Goal: Navigation & Orientation: Find specific page/section

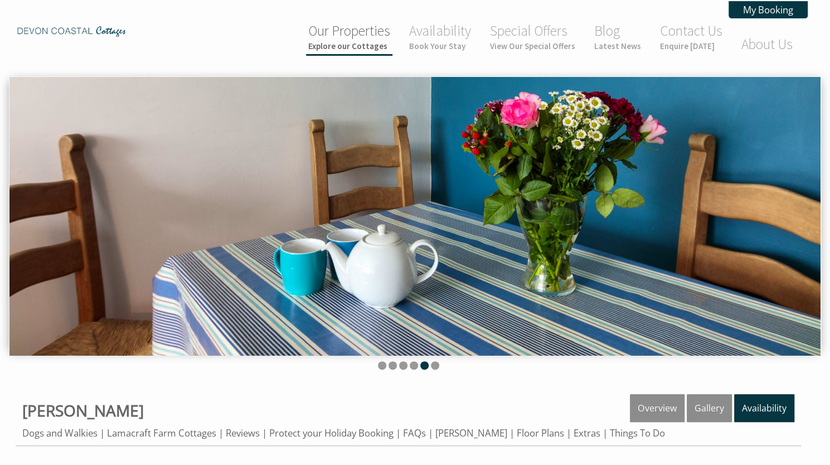
click at [342, 36] on link "Our Properties Explore our Cottages" at bounding box center [349, 37] width 82 height 30
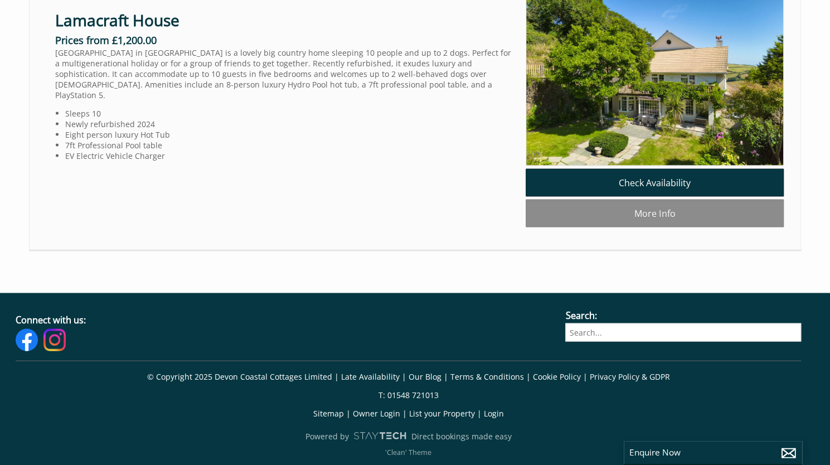
scroll to position [1217, 0]
click at [121, 31] on link "Lamacraft House" at bounding box center [117, 19] width 124 height 21
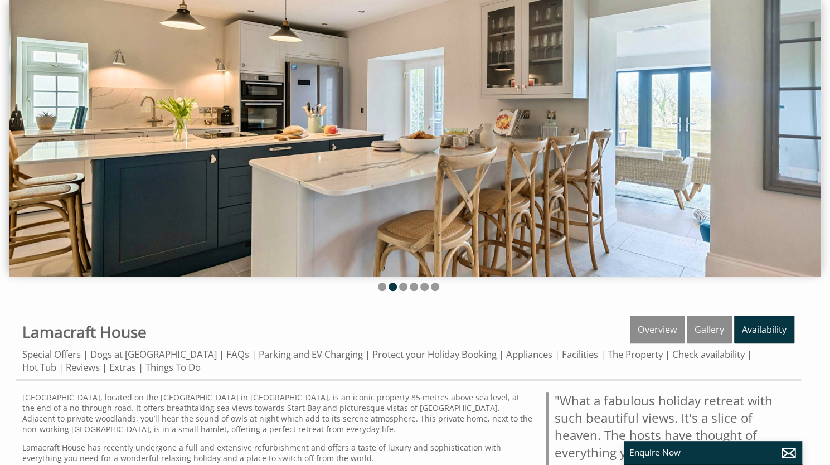
scroll to position [32, 0]
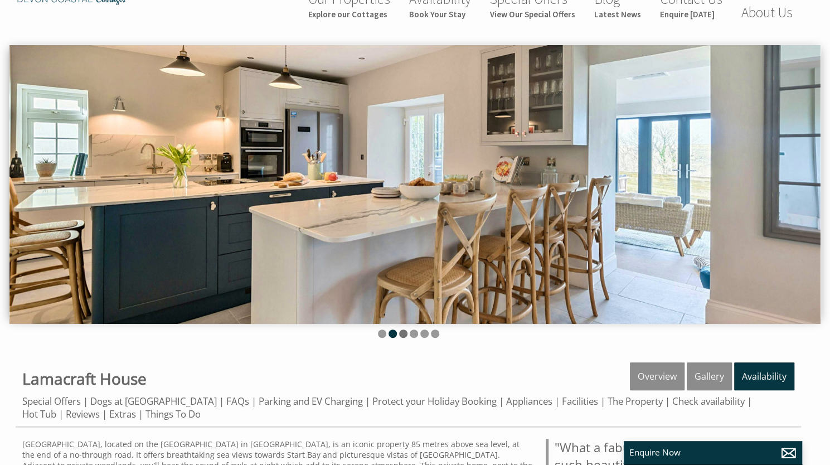
click at [403, 333] on li at bounding box center [403, 333] width 8 height 8
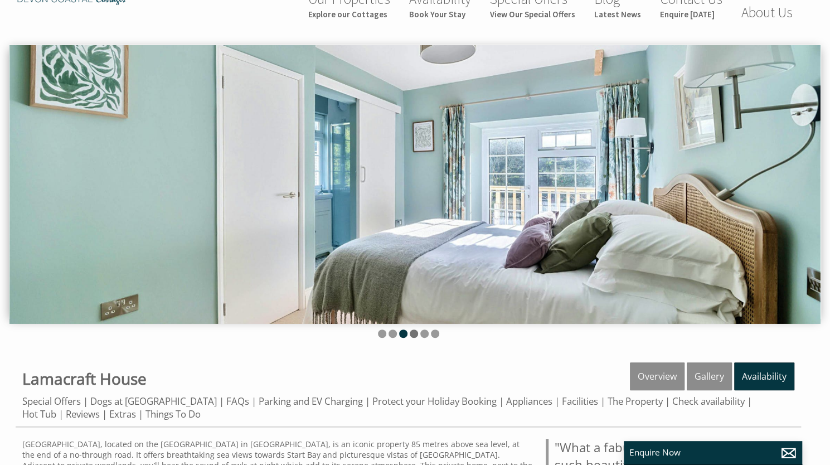
click at [415, 332] on li at bounding box center [414, 333] width 8 height 8
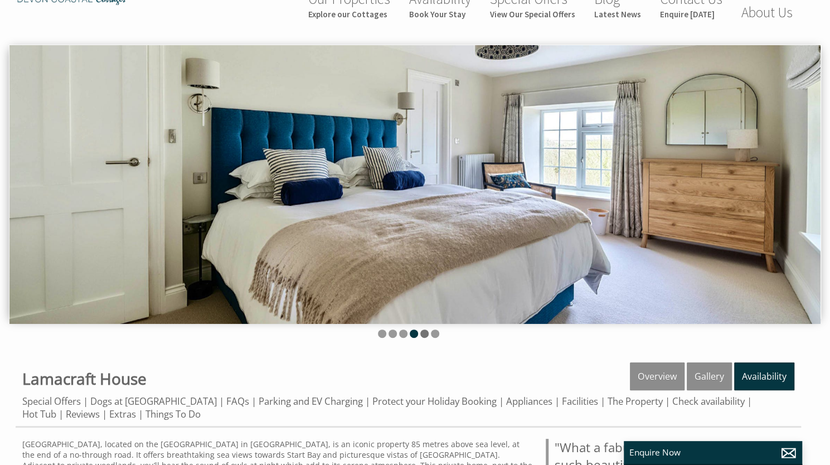
click at [421, 332] on li at bounding box center [424, 333] width 8 height 8
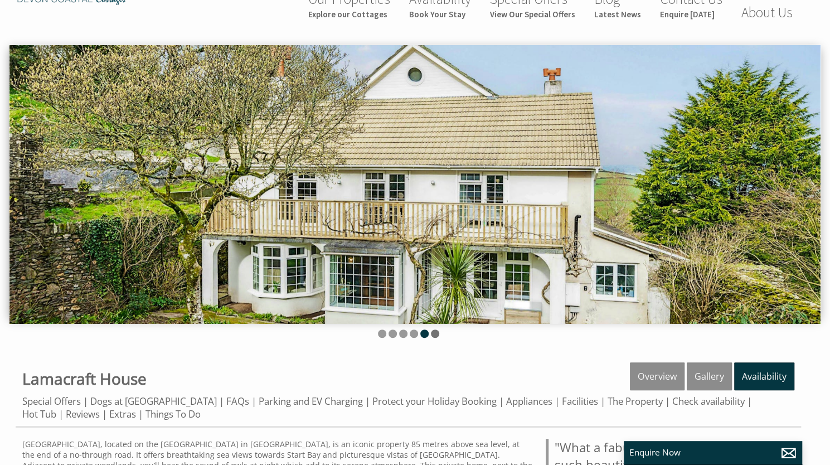
click at [436, 330] on li at bounding box center [435, 333] width 8 height 8
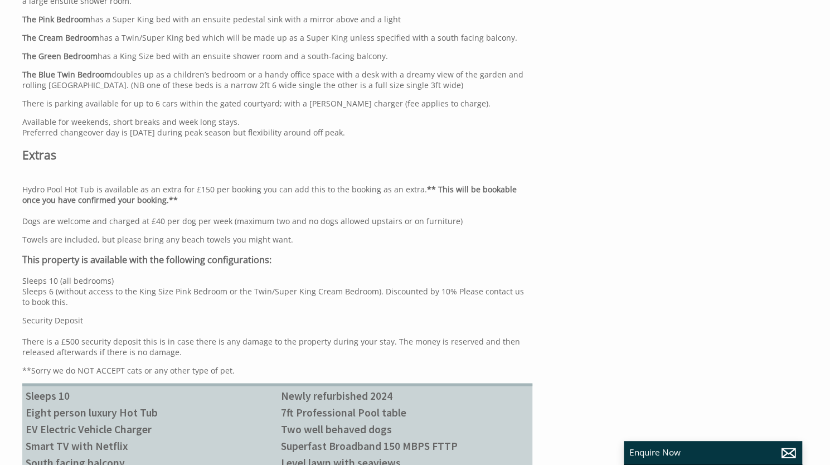
scroll to position [734, 0]
